Goal: Information Seeking & Learning: Learn about a topic

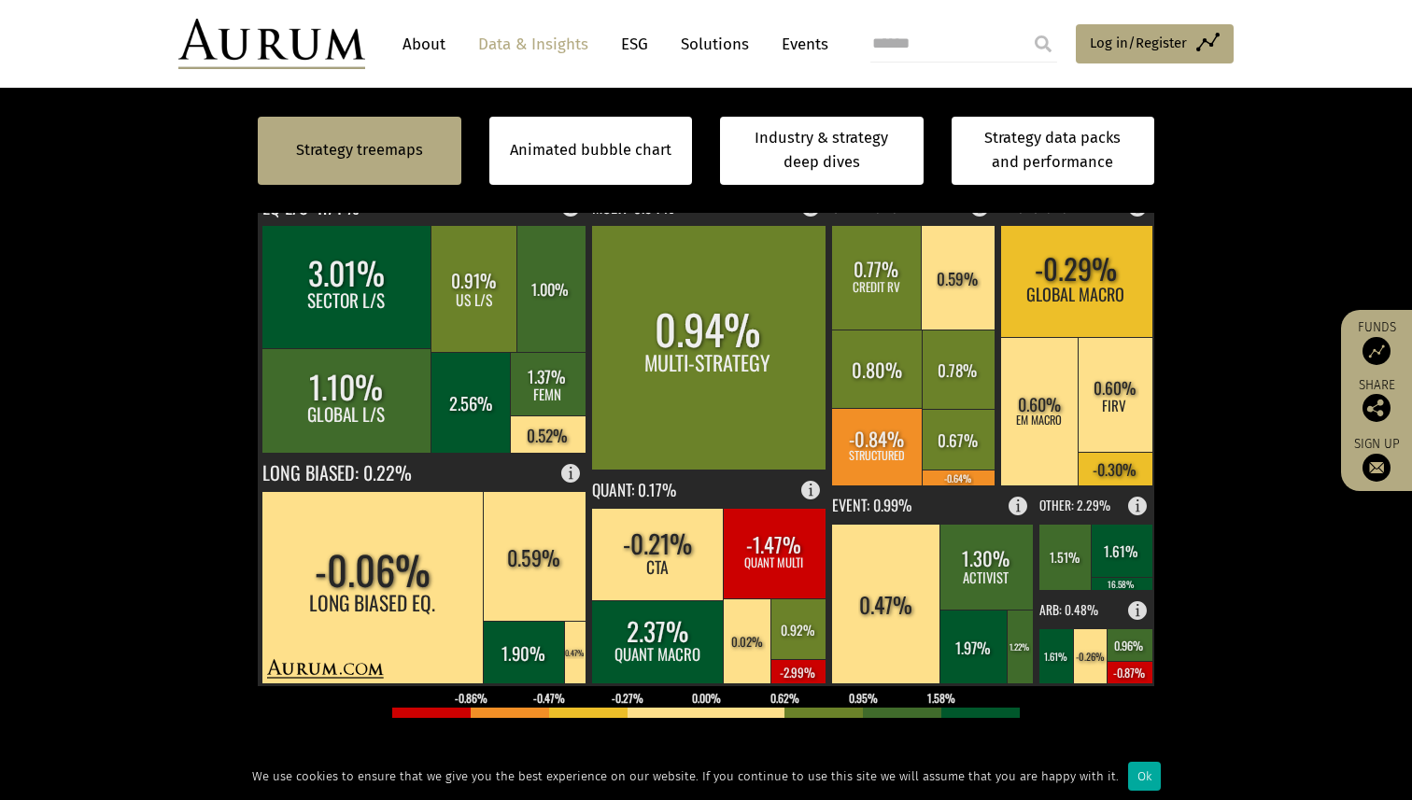
scroll to position [513, 0]
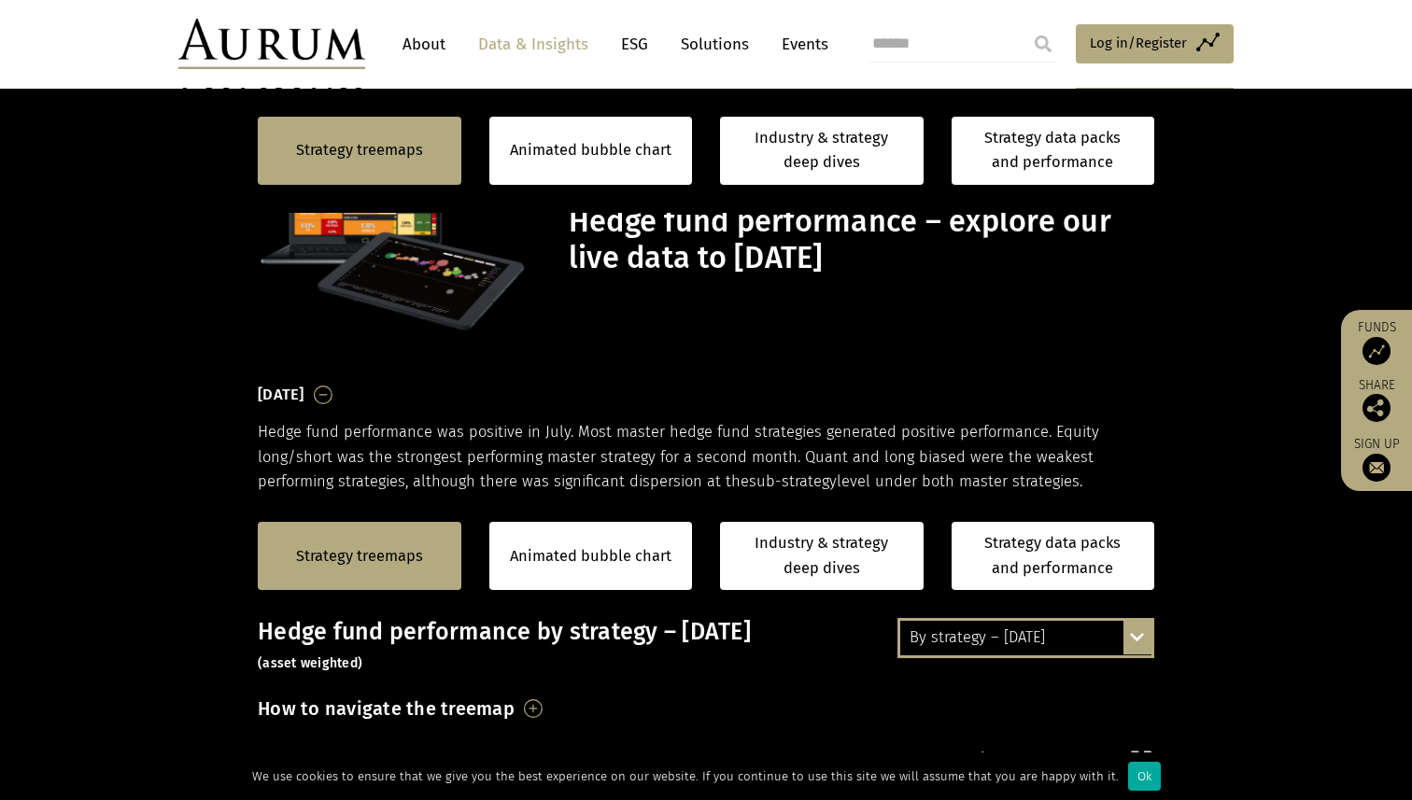
scroll to position [513, 0]
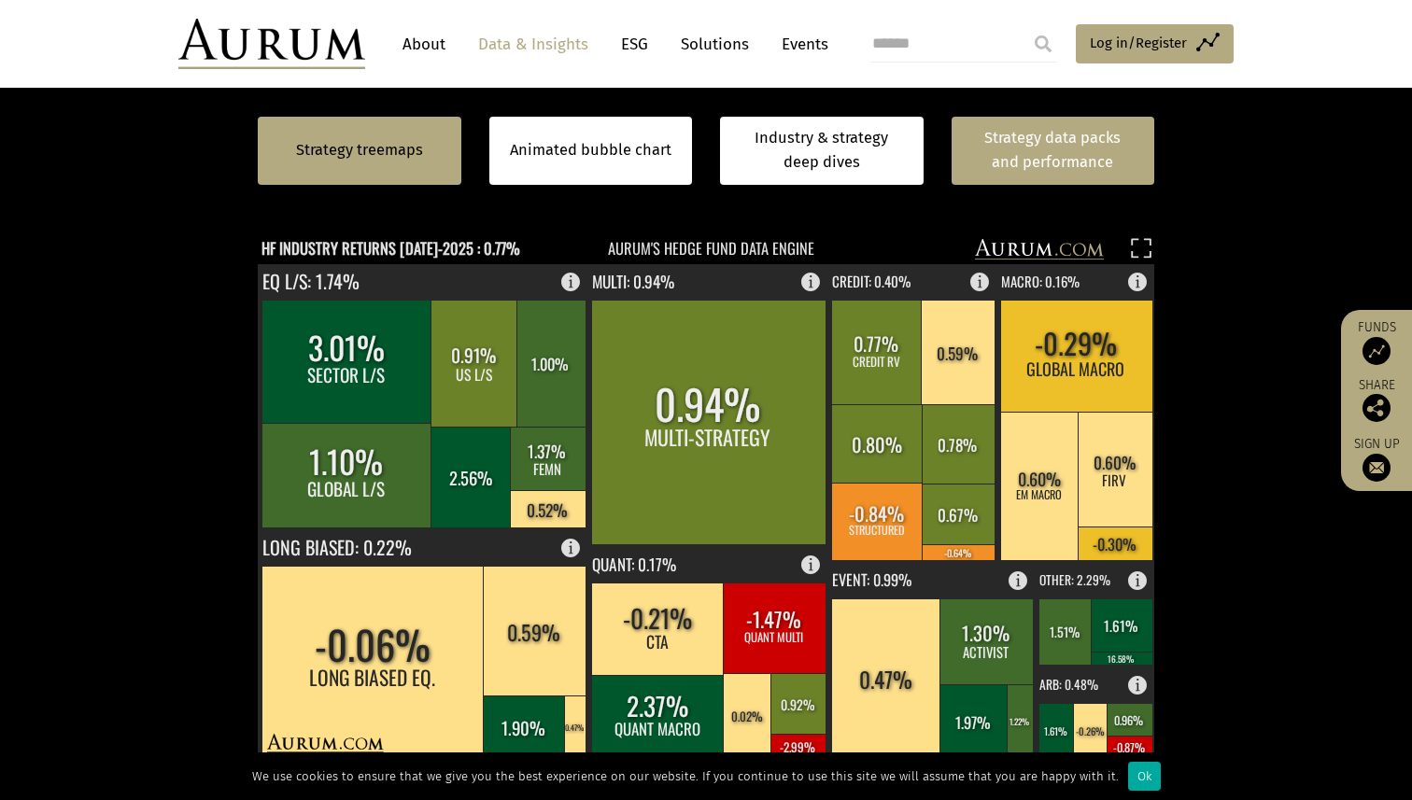
click at [1063, 154] on link "Strategy data packs and performance" at bounding box center [1053, 151] width 204 height 68
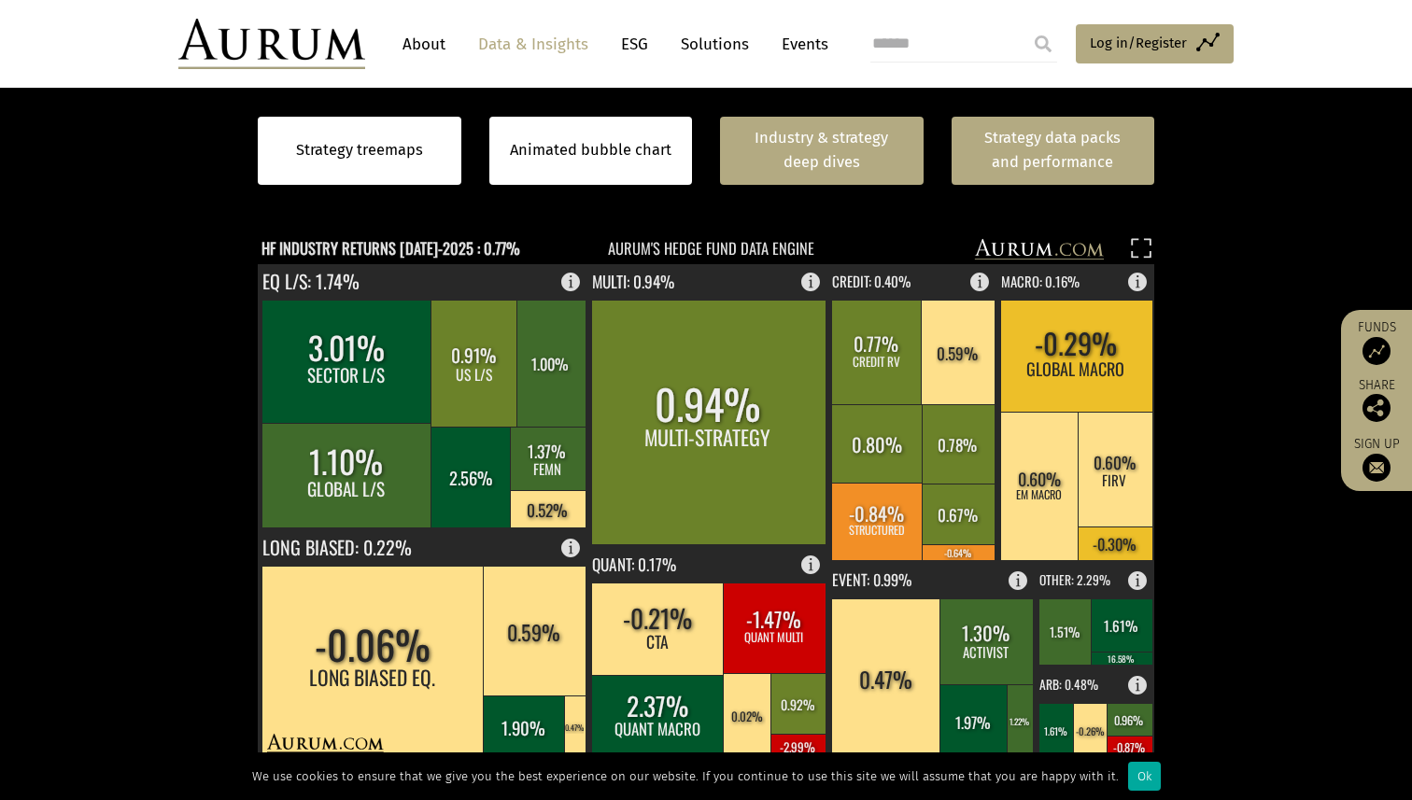
click at [844, 169] on link "Industry & strategy deep dives" at bounding box center [822, 151] width 204 height 68
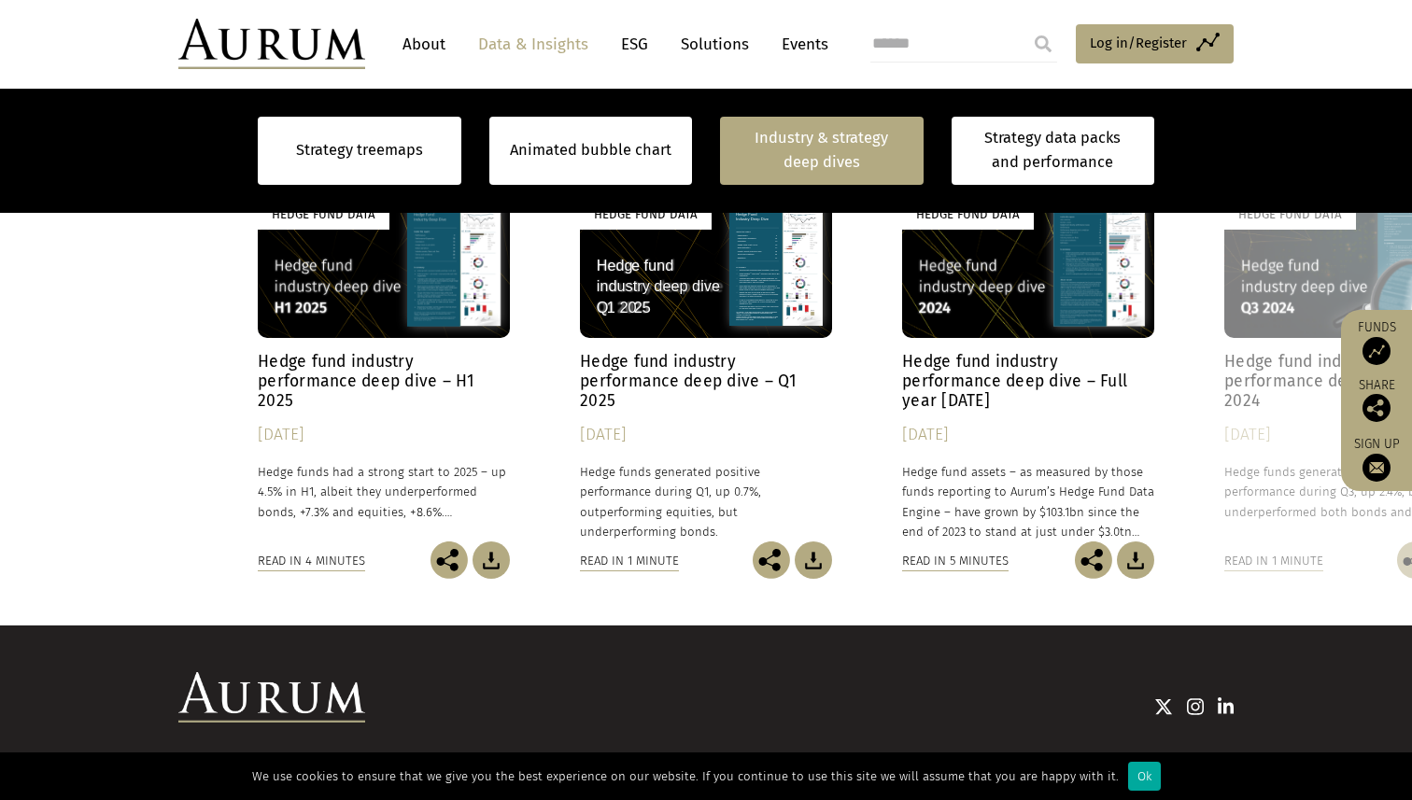
scroll to position [1659, 0]
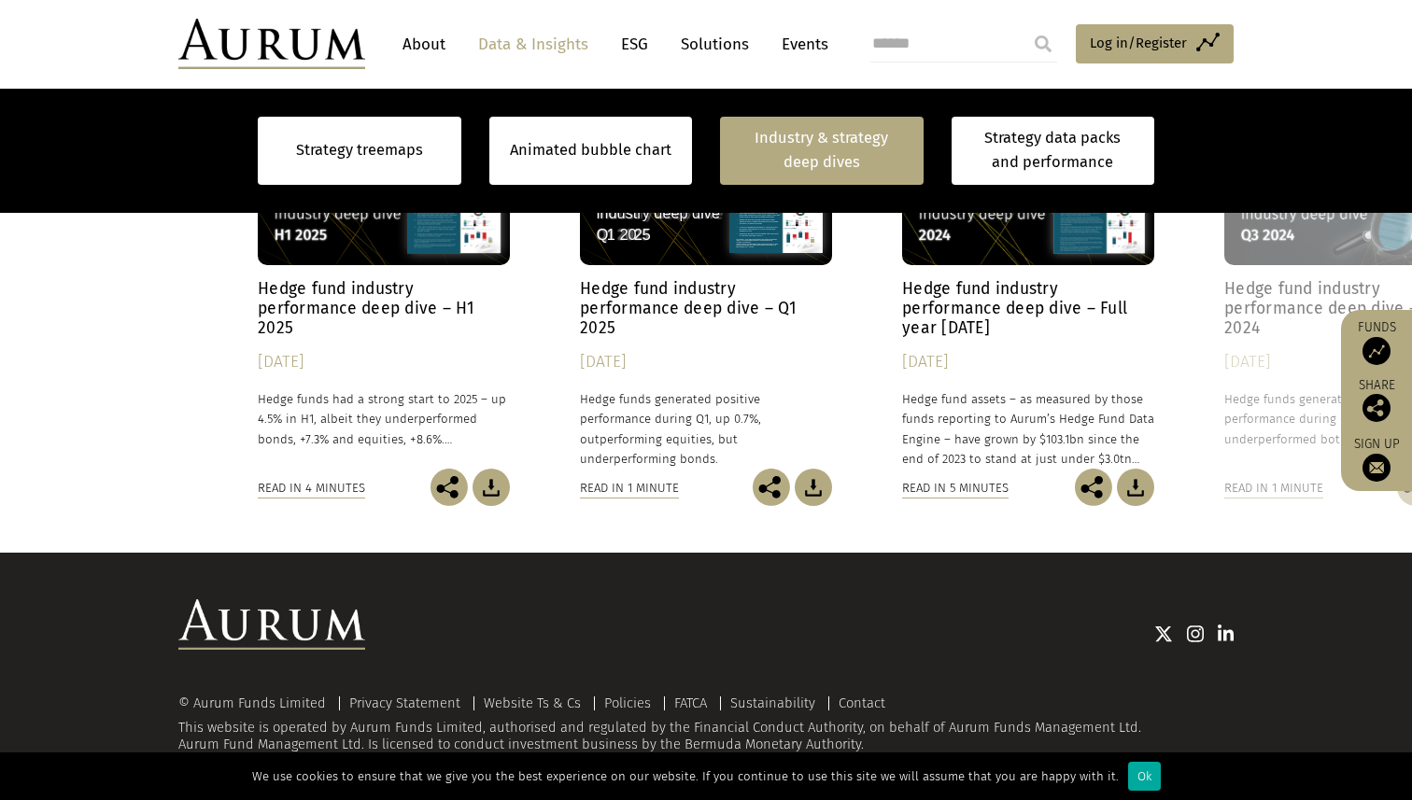
click at [435, 267] on link "Hedge Fund Data Hedge fund industry performance deep dive – H1 2025 30/07/2025 …" at bounding box center [384, 287] width 252 height 361
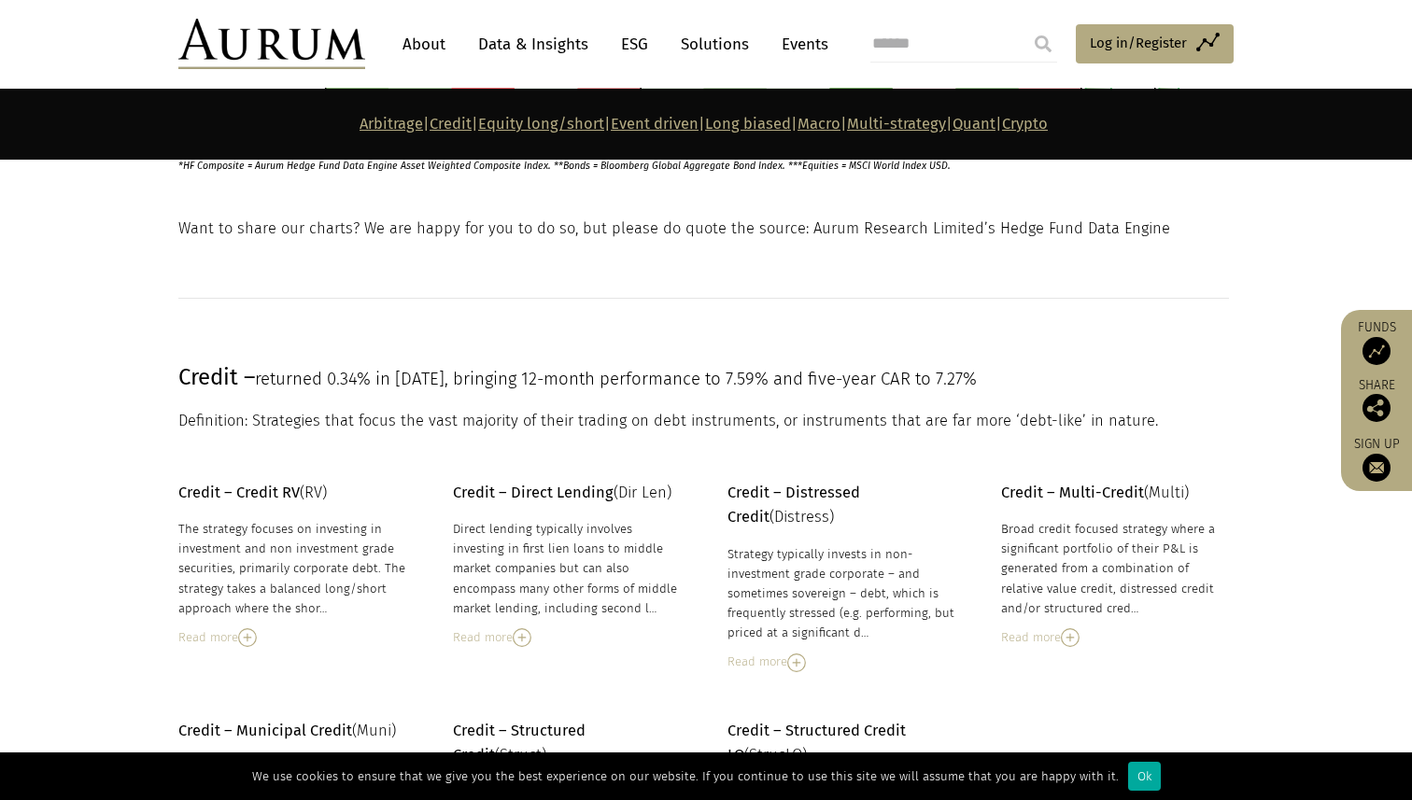
scroll to position [1205, 0]
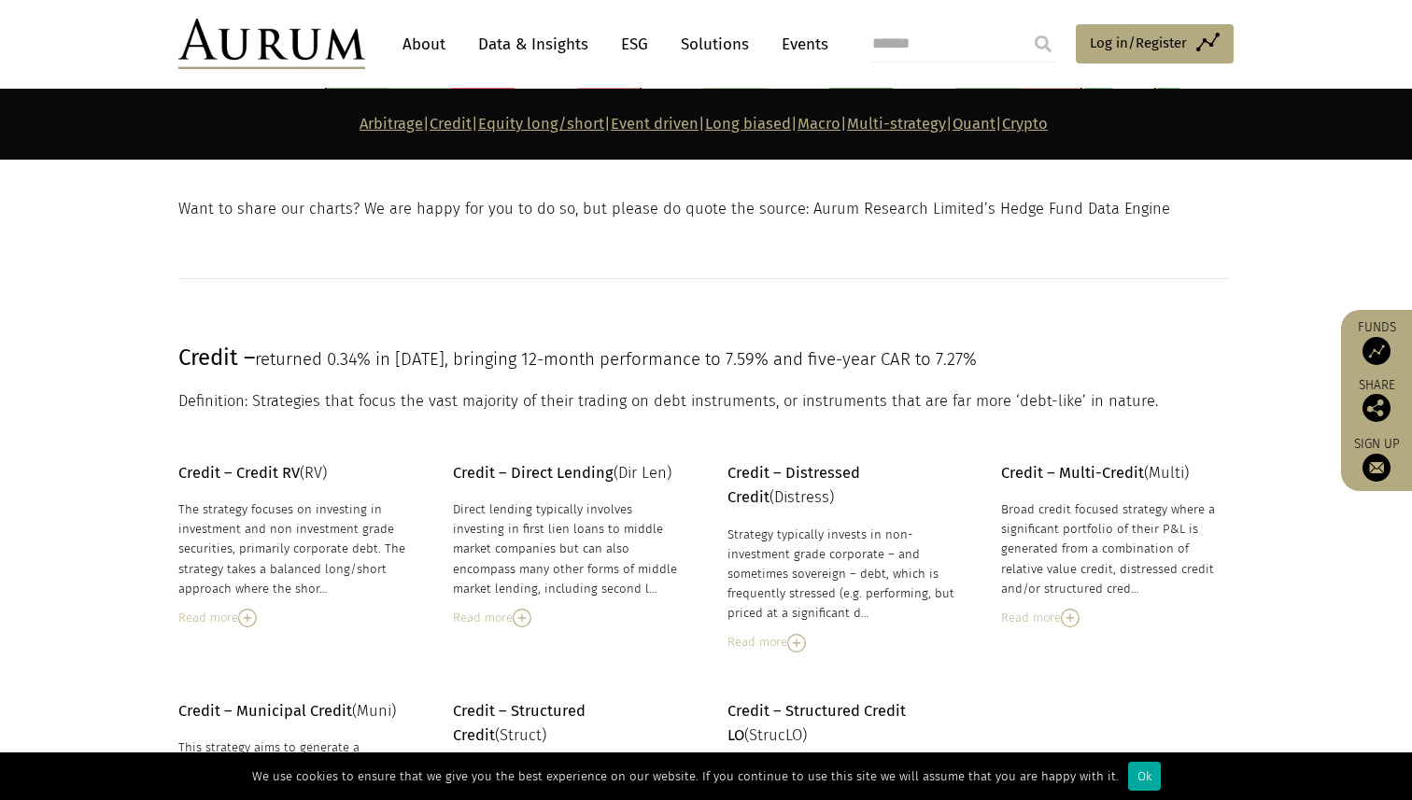
click at [251, 612] on img at bounding box center [247, 618] width 19 height 19
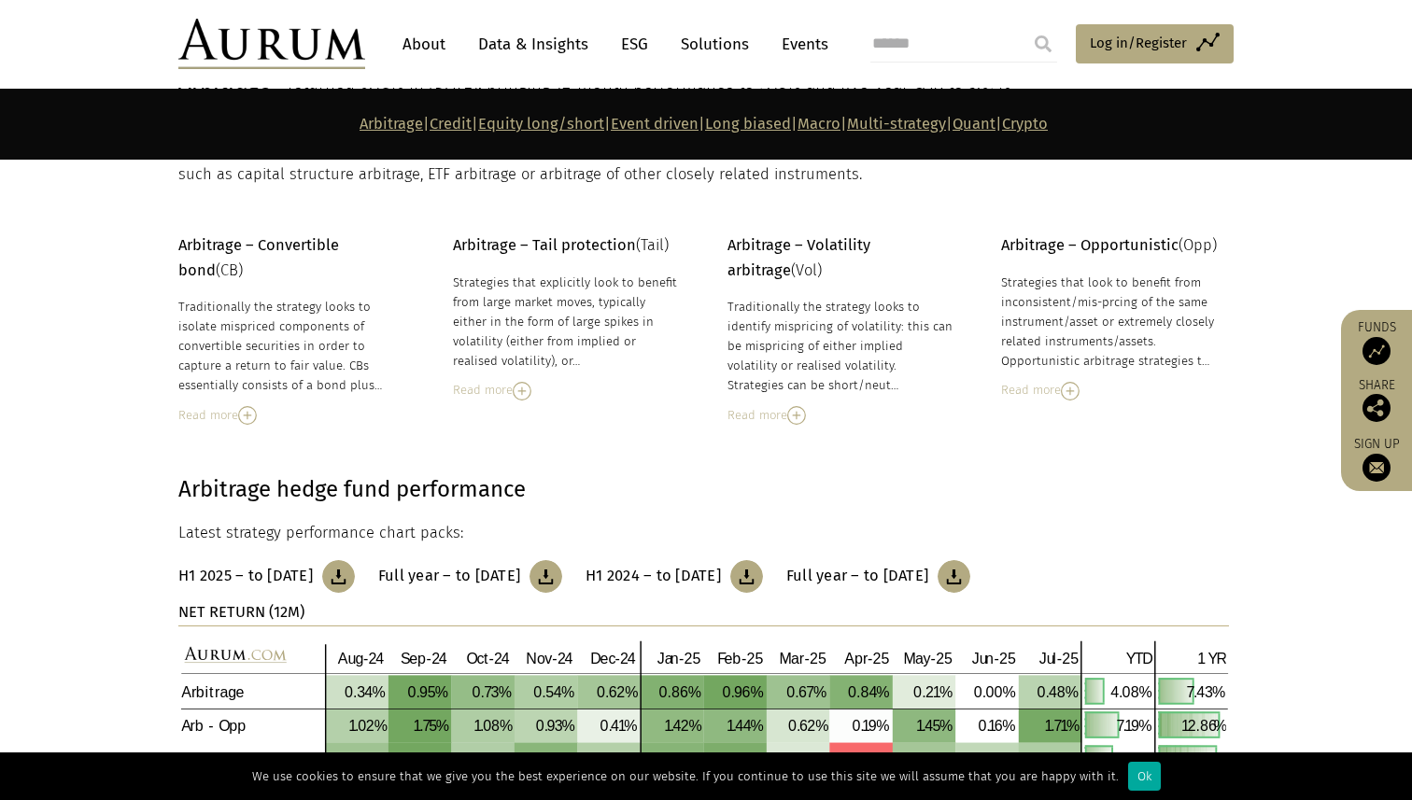
scroll to position [387, 0]
click at [1078, 393] on img at bounding box center [1070, 392] width 19 height 19
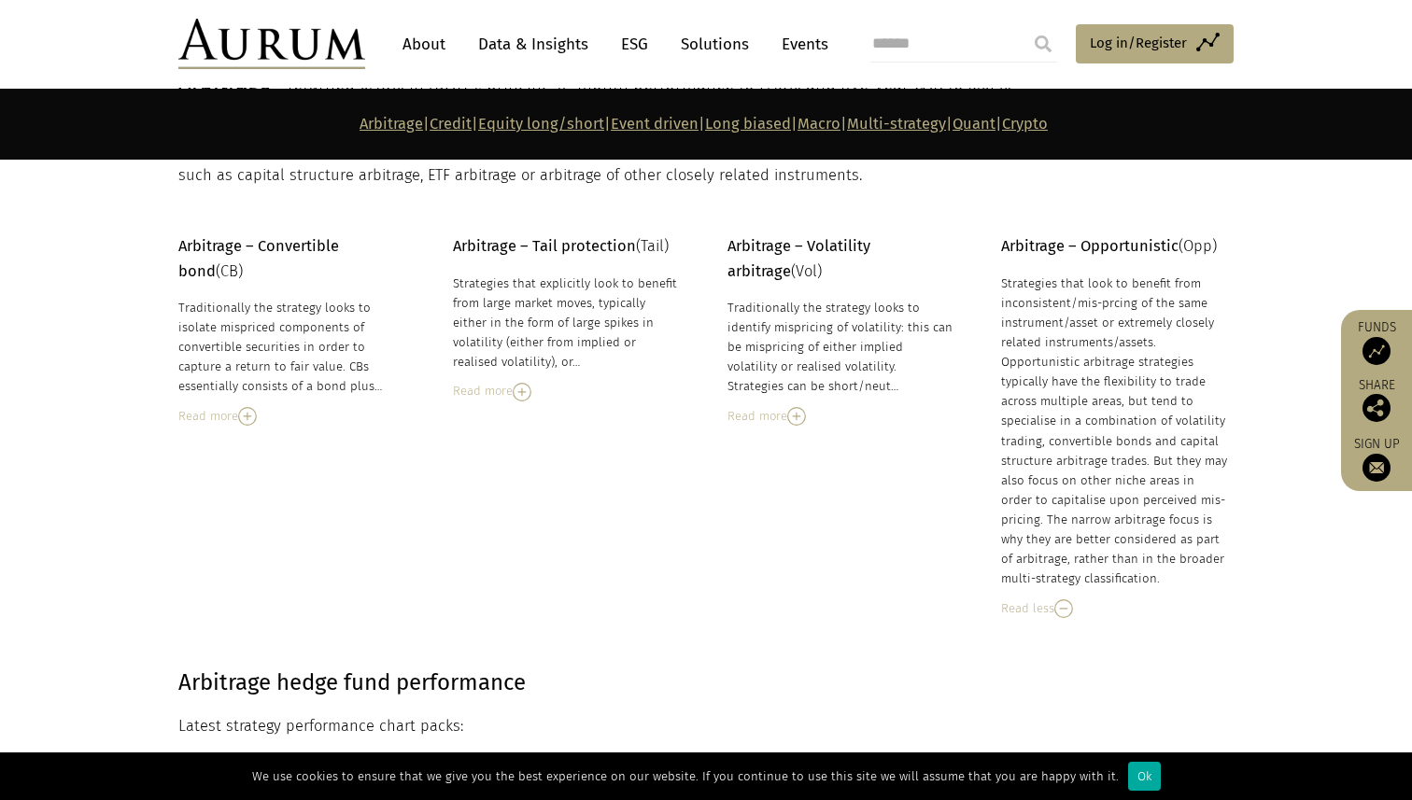
click at [501, 388] on div "Read more" at bounding box center [567, 391] width 228 height 21
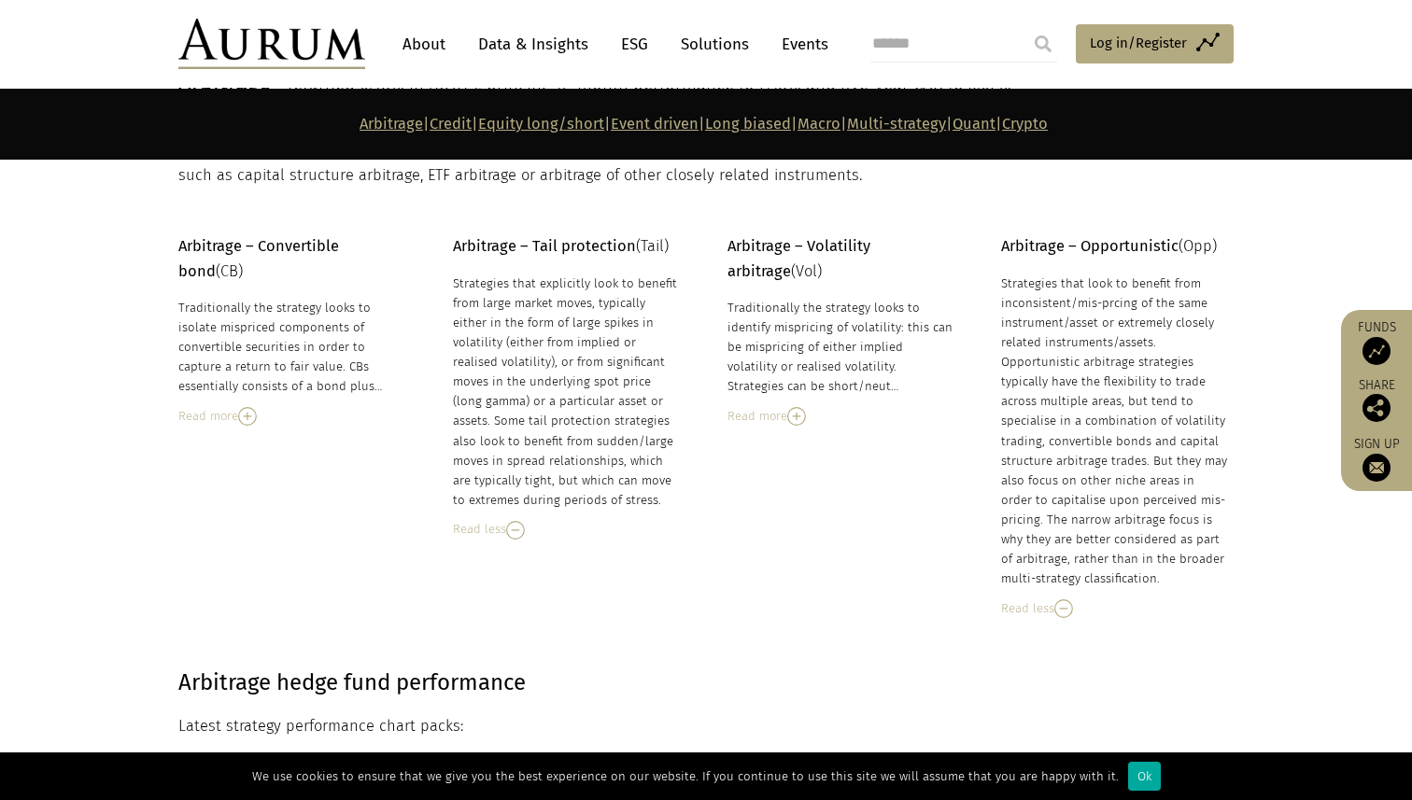
click at [253, 412] on img at bounding box center [247, 416] width 19 height 19
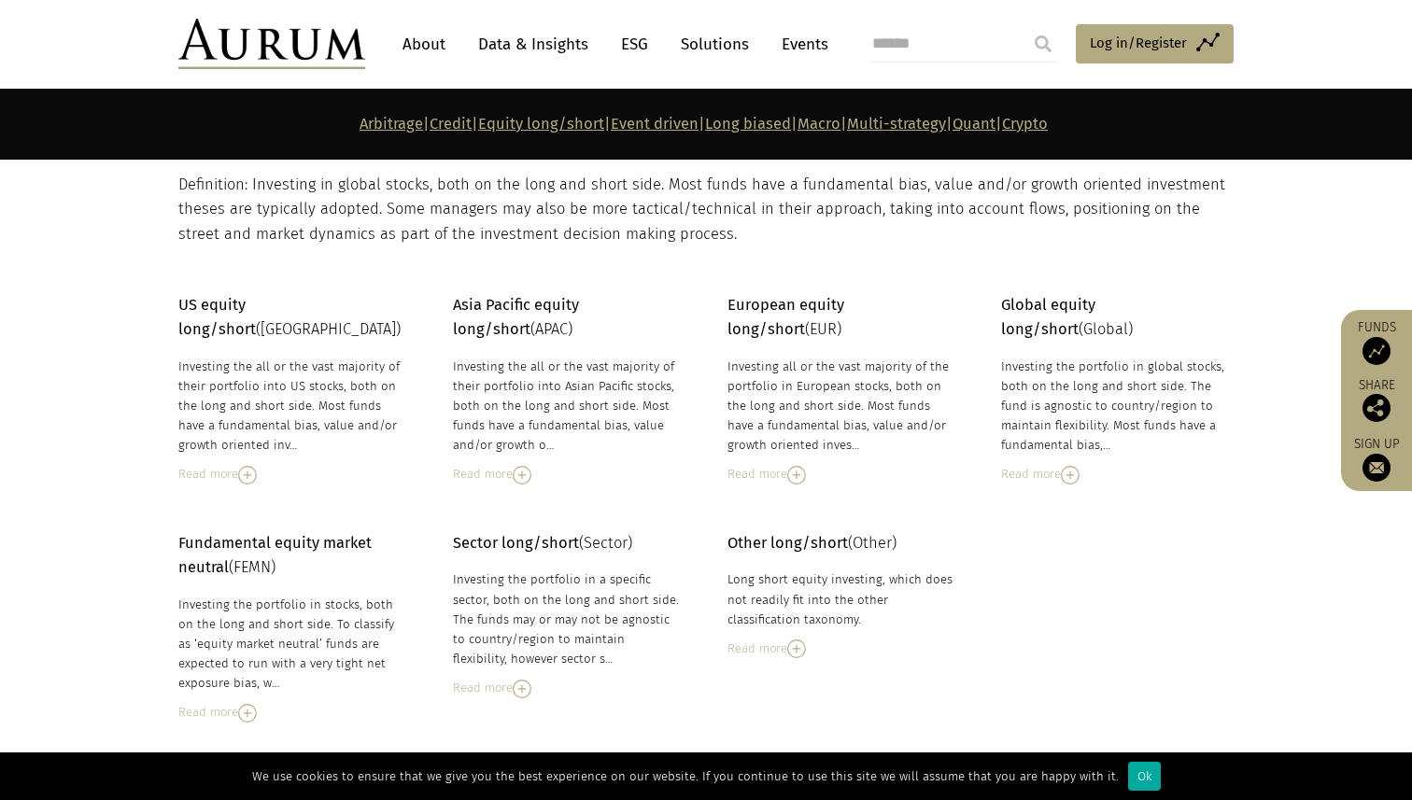
scroll to position [3112, 0]
click at [251, 465] on img at bounding box center [247, 474] width 19 height 19
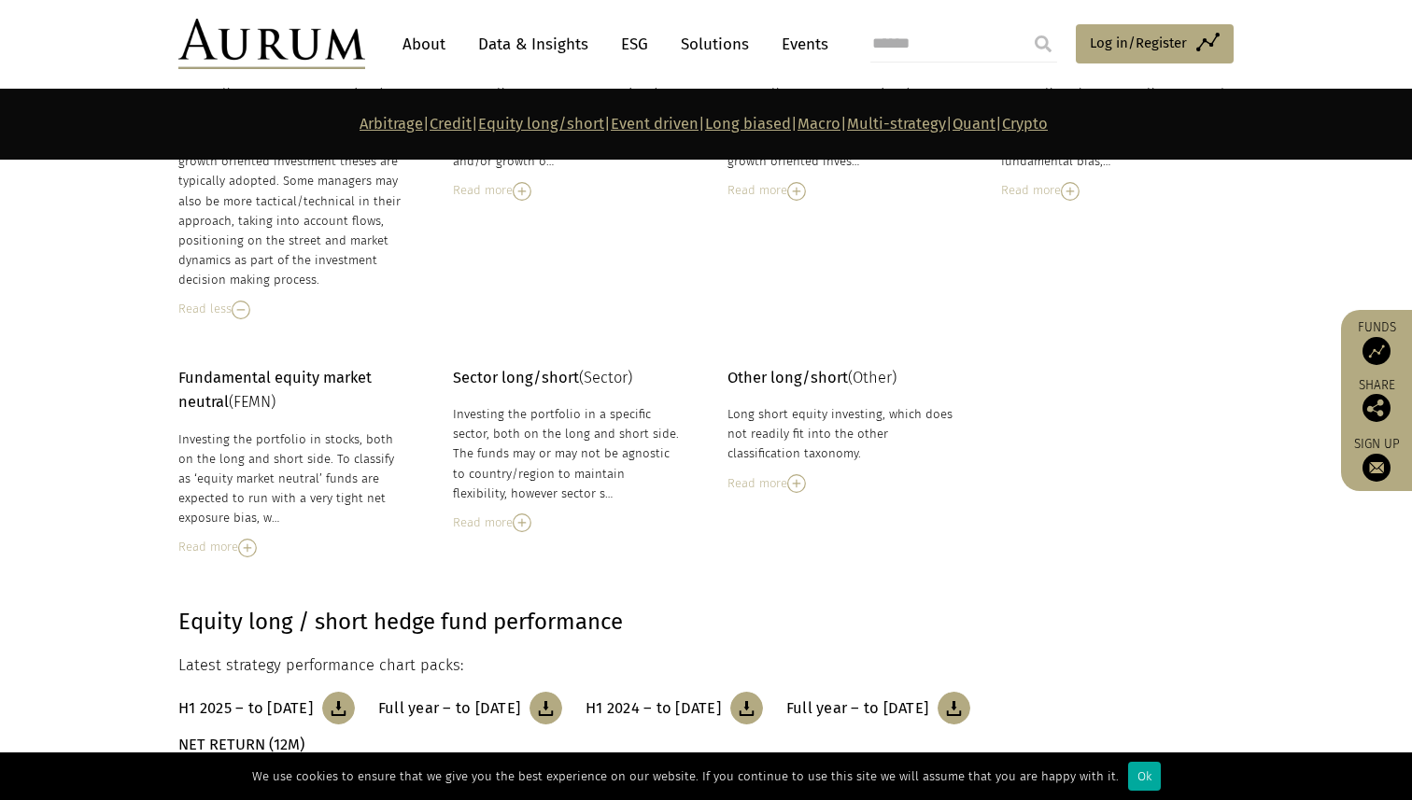
scroll to position [3413, 0]
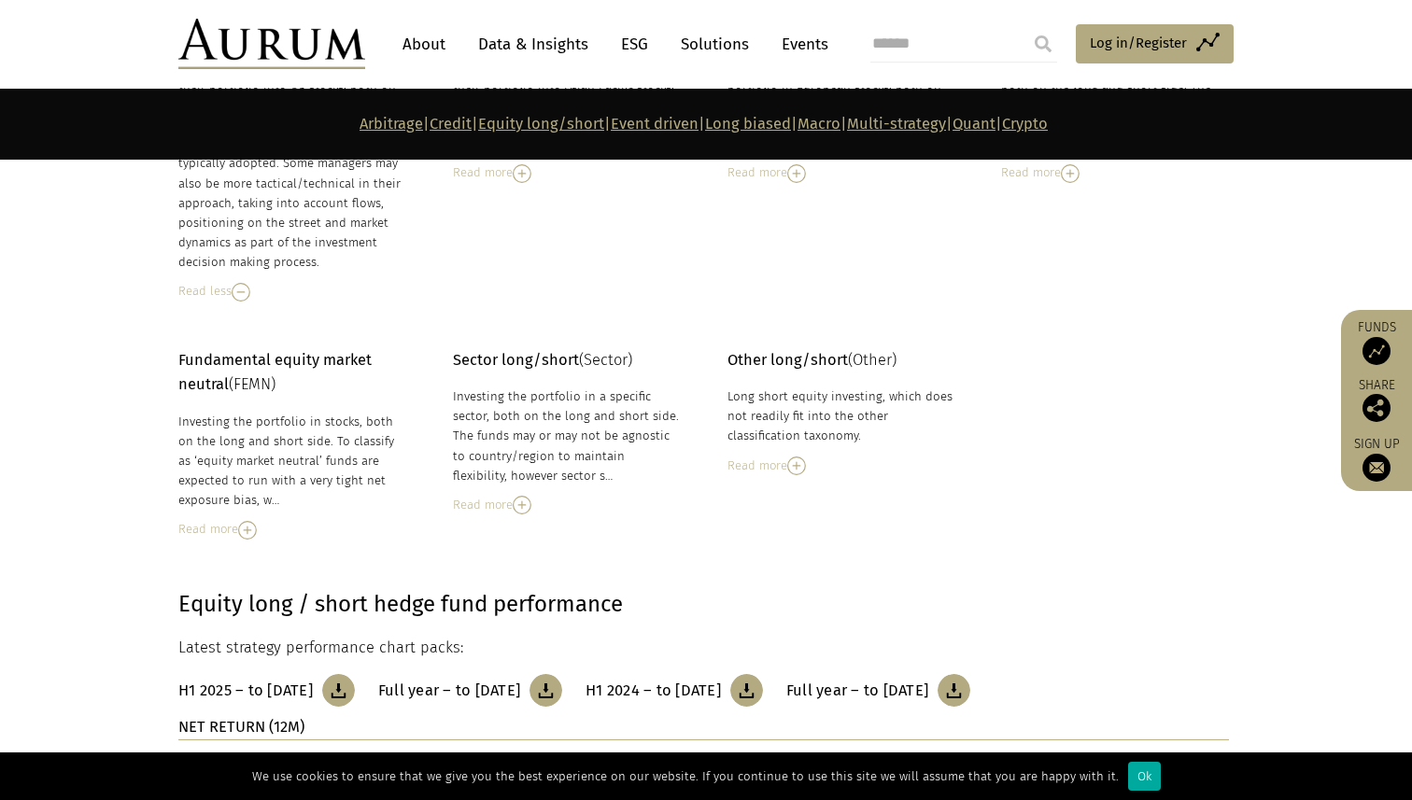
click at [525, 496] on img at bounding box center [522, 505] width 19 height 19
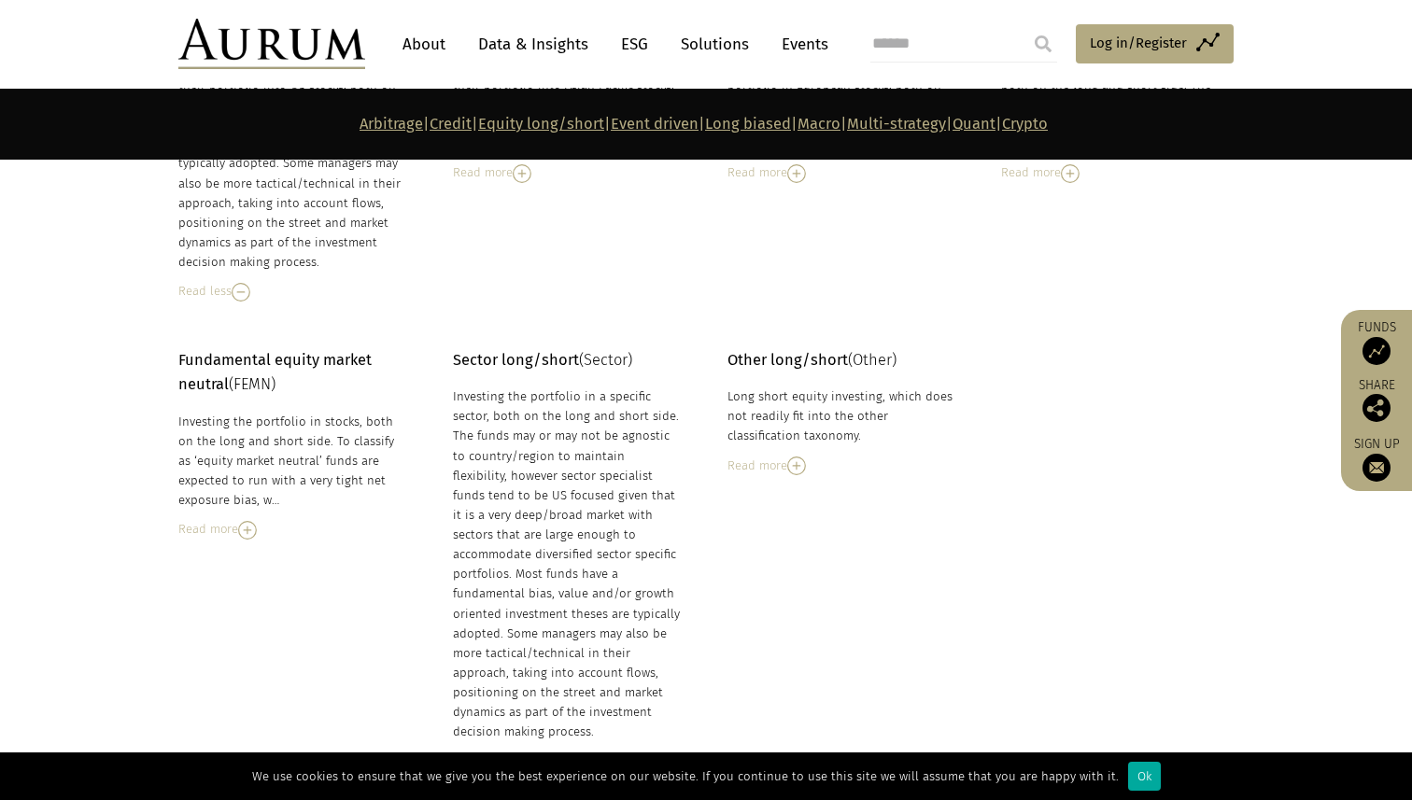
click at [242, 521] on img at bounding box center [247, 530] width 19 height 19
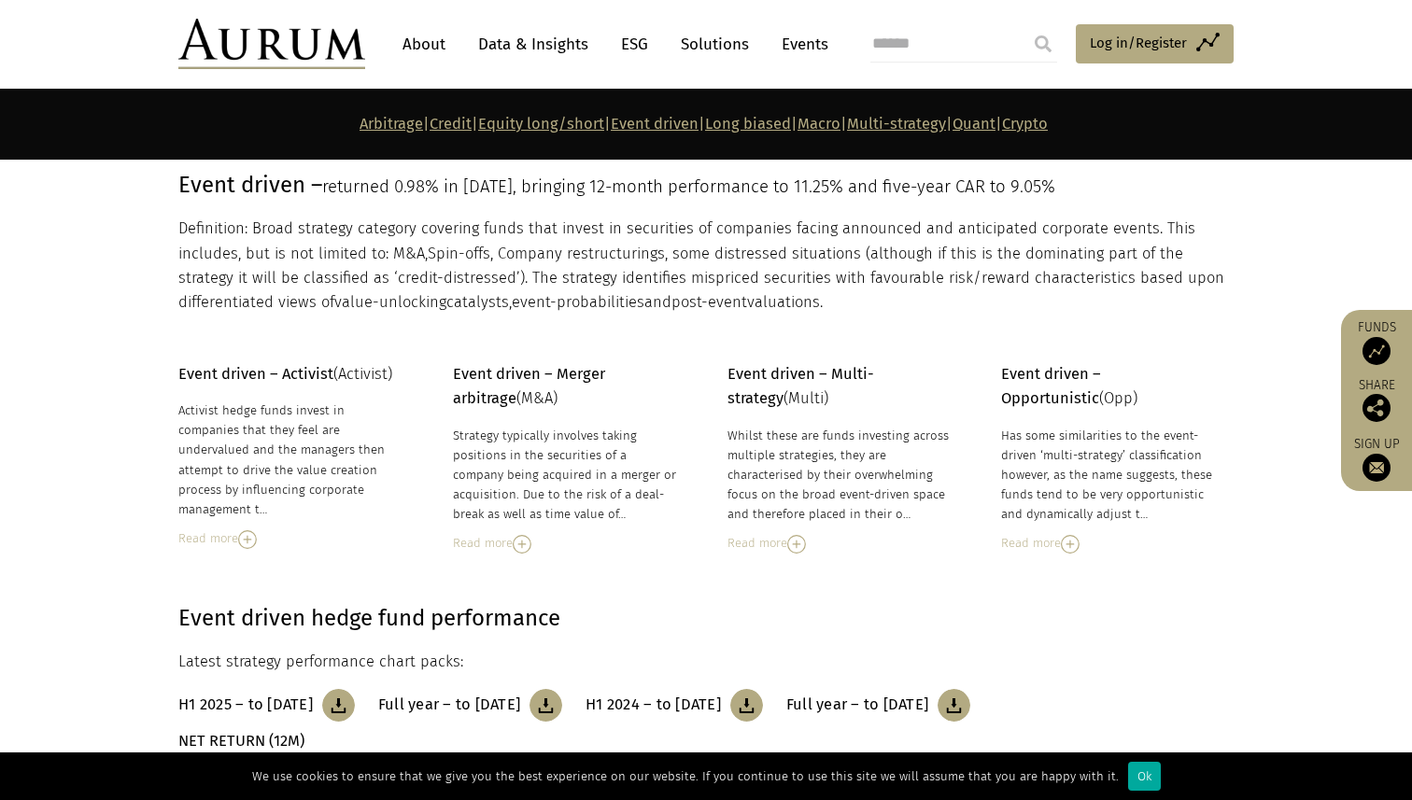
scroll to position [5011, 0]
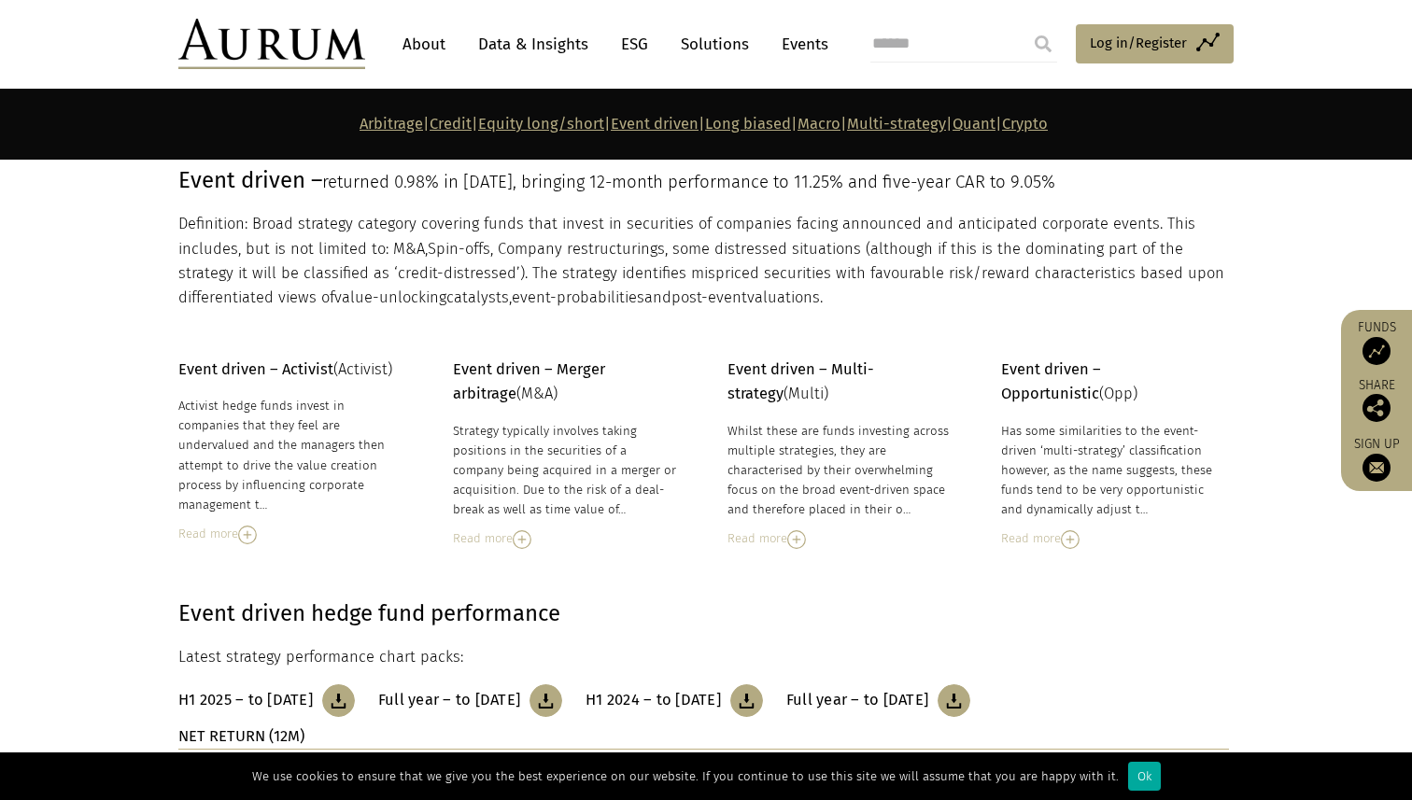
click at [806, 530] on img at bounding box center [796, 539] width 19 height 19
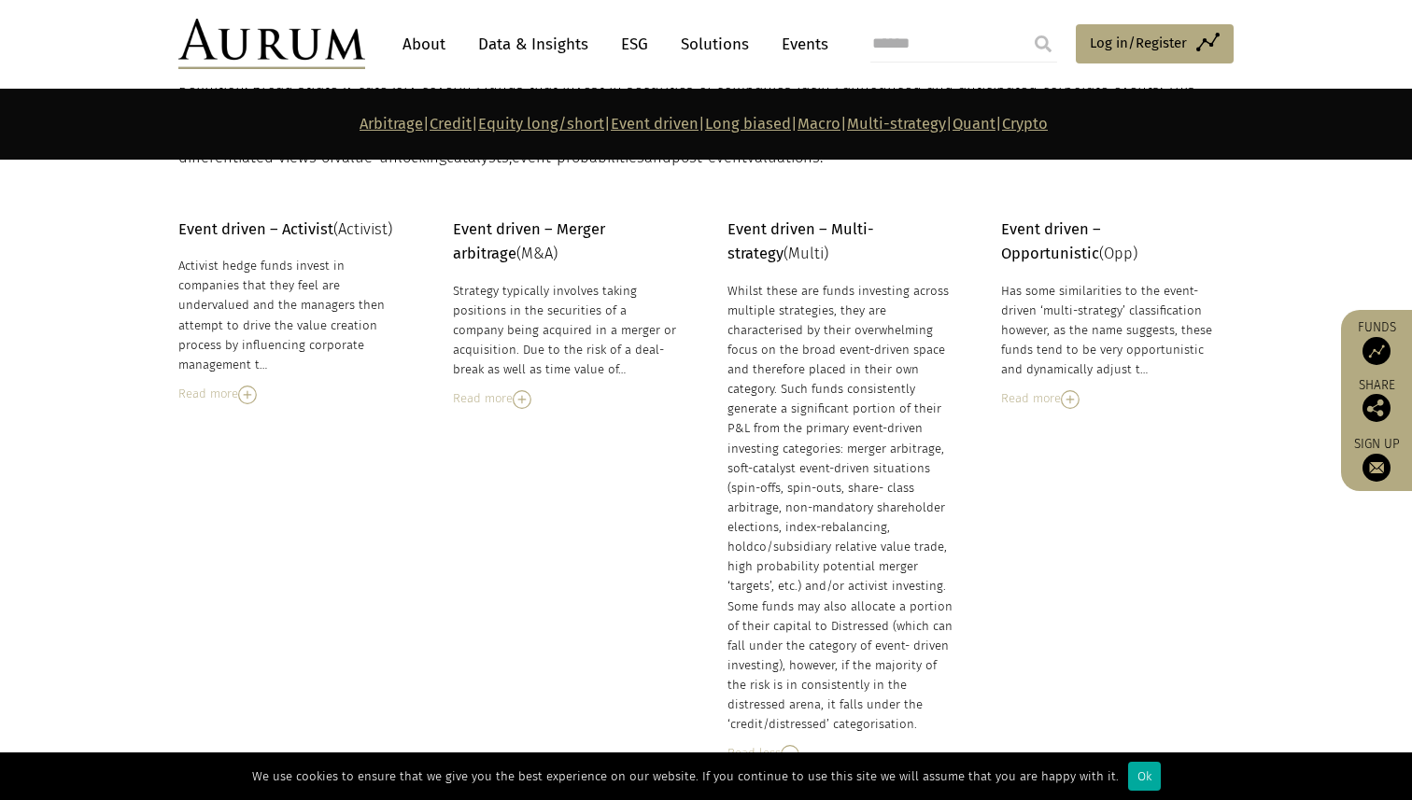
scroll to position [5117, 0]
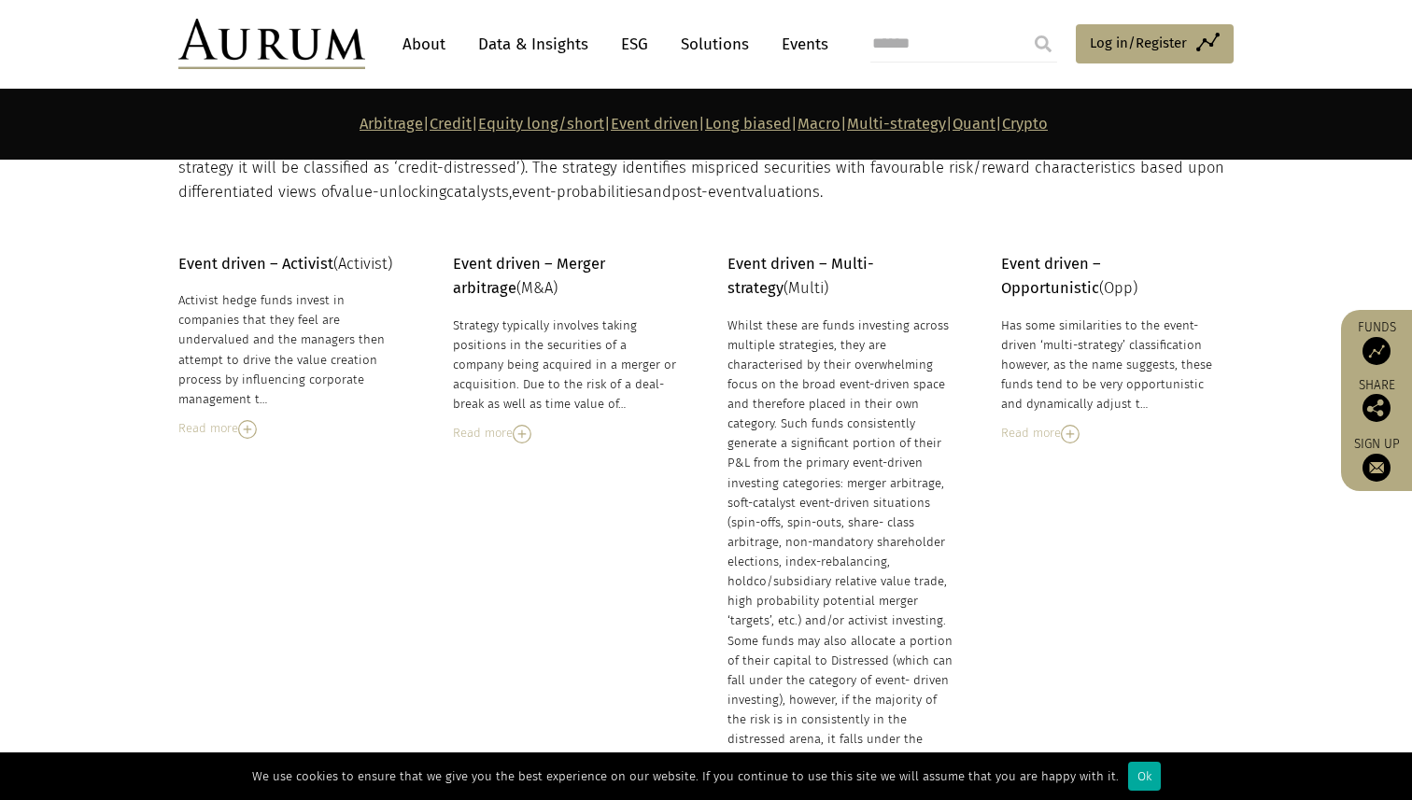
click at [511, 423] on div "Read more" at bounding box center [567, 433] width 228 height 21
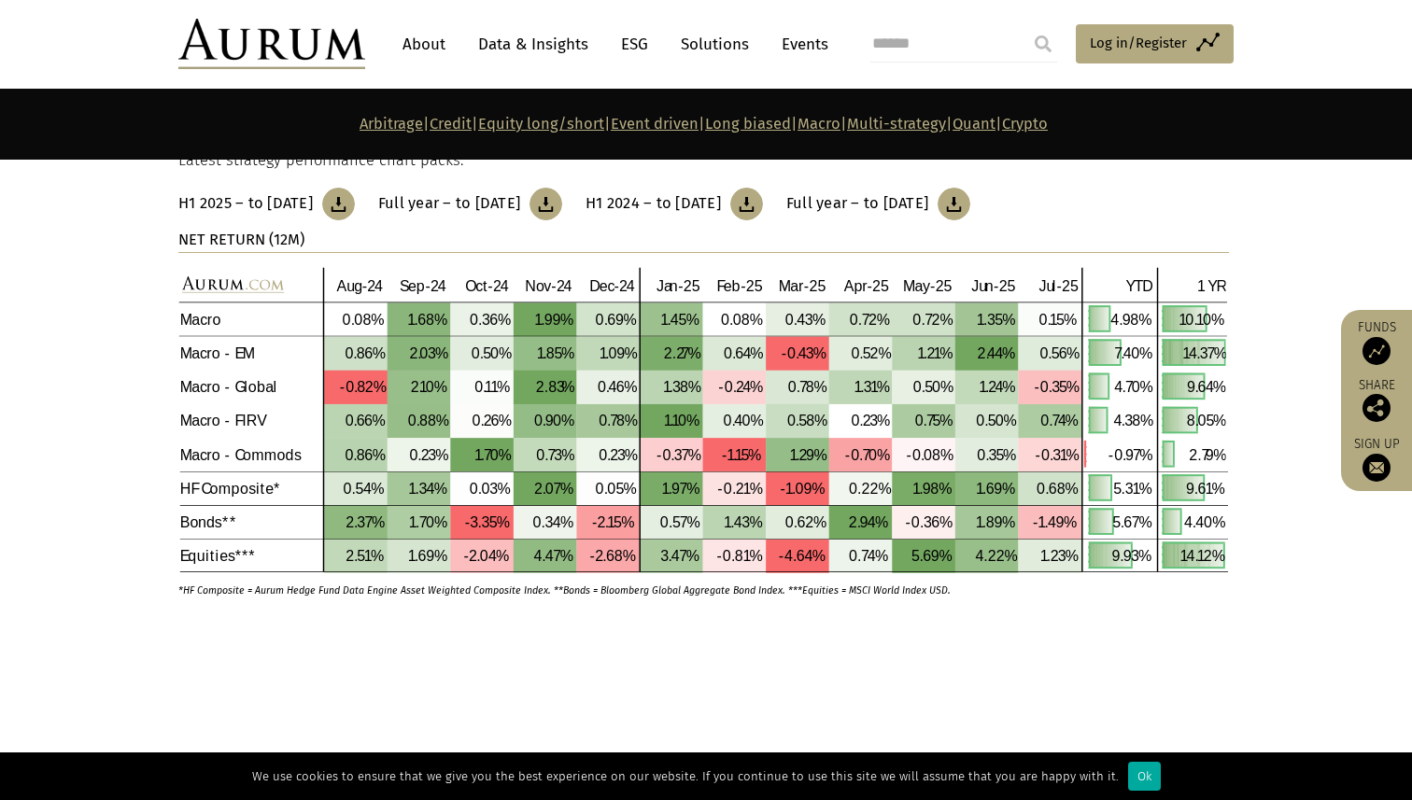
scroll to position [7991, 0]
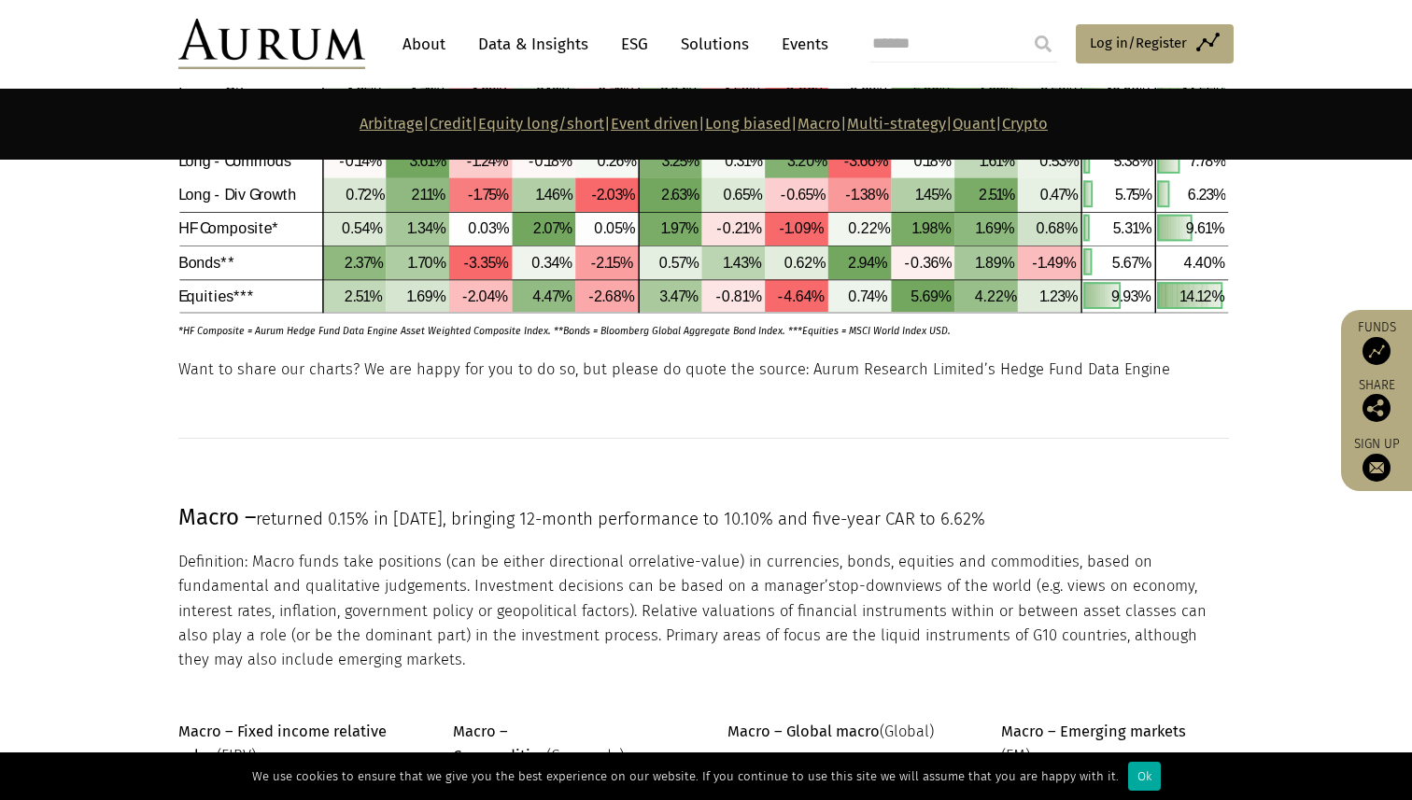
click at [995, 124] on link "Quant" at bounding box center [973, 124] width 43 height 18
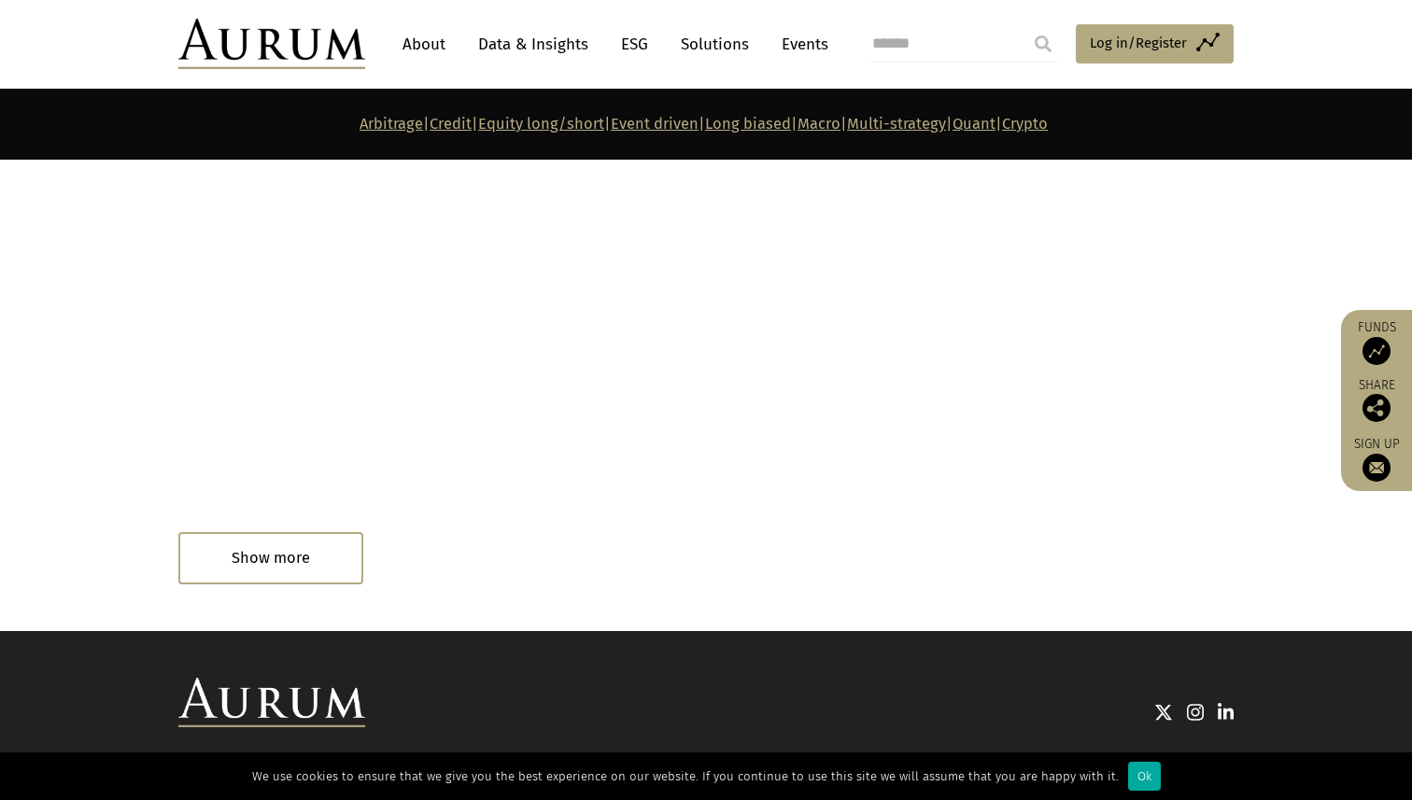
scroll to position [11693, 0]
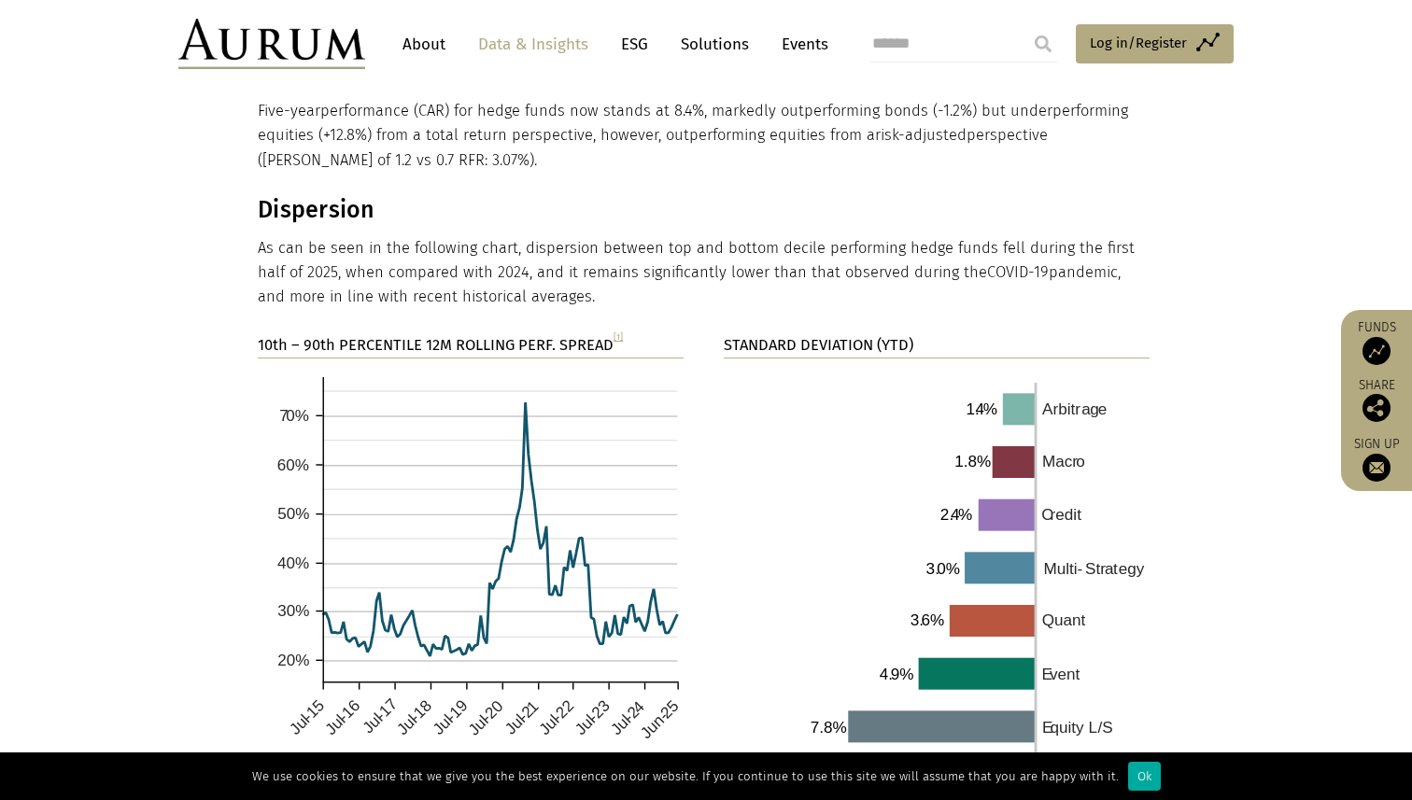
scroll to position [2812, 0]
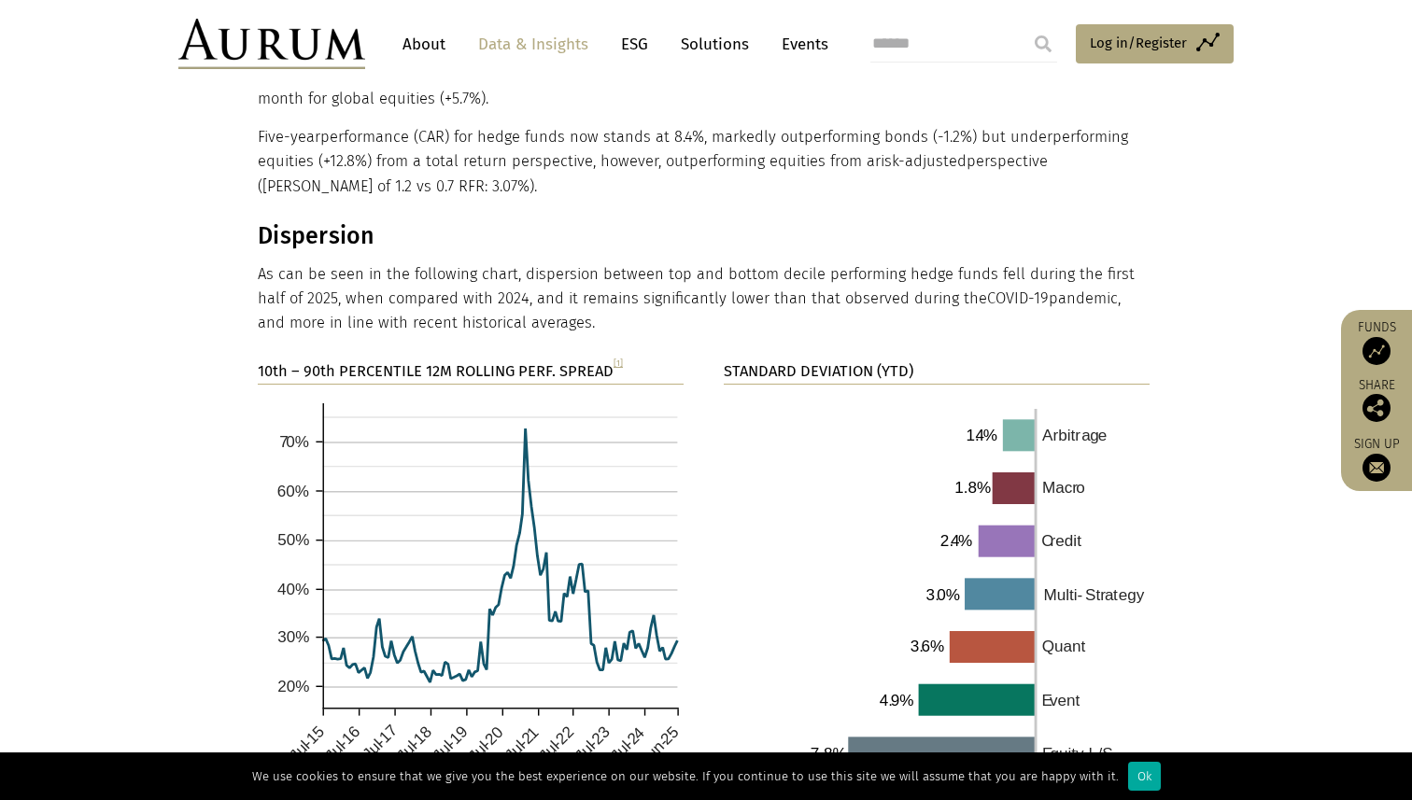
click at [617, 358] on link "[1]" at bounding box center [617, 363] width 9 height 10
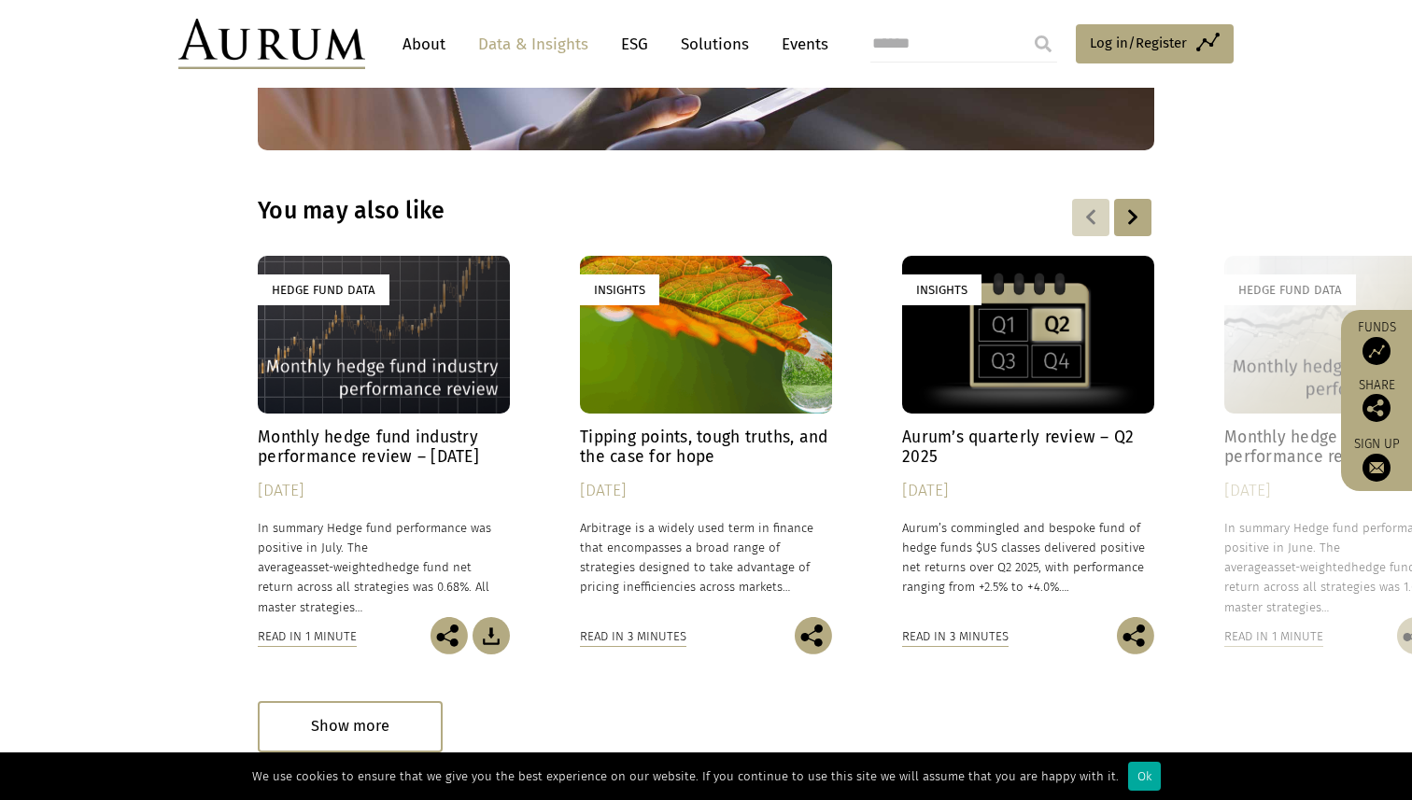
scroll to position [5581, 0]
